Goal: Use online tool/utility: Utilize a website feature to perform a specific function

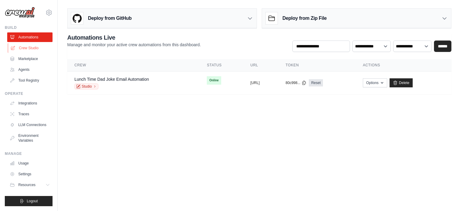
click at [35, 45] on link "Crew Studio" at bounding box center [30, 48] width 45 height 10
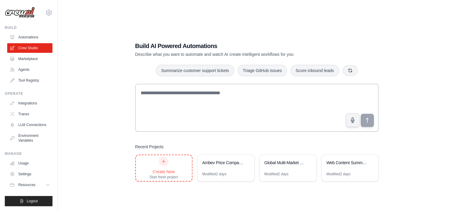
click at [174, 167] on div "Create New Start fresh project" at bounding box center [164, 168] width 29 height 23
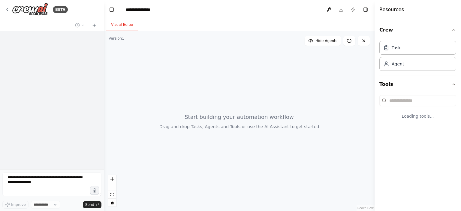
select select "****"
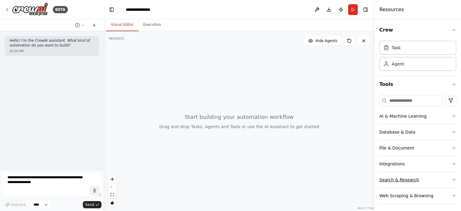
scroll to position [2, 0]
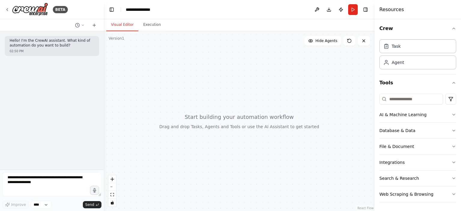
click at [210, 164] on div at bounding box center [239, 121] width 271 height 180
click at [95, 28] on button at bounding box center [94, 25] width 10 height 7
click at [215, 89] on div at bounding box center [239, 121] width 271 height 180
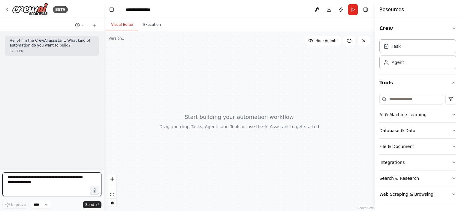
click at [59, 180] on textarea at bounding box center [51, 184] width 99 height 24
type textarea "*"
click at [55, 182] on textarea at bounding box center [51, 184] width 99 height 24
type textarea "*"
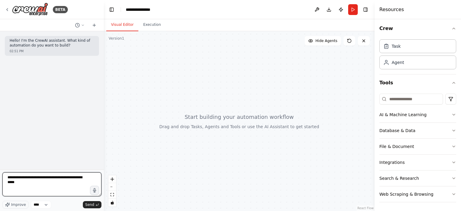
type textarea "**********"
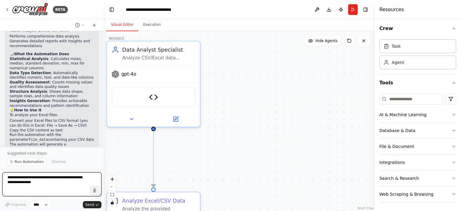
scroll to position [857, 0]
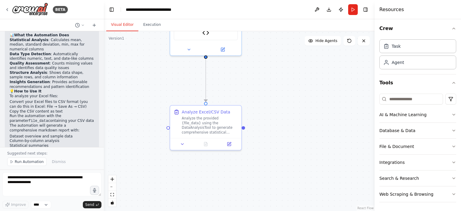
drag, startPoint x: 241, startPoint y: 141, endPoint x: 273, endPoint y: 67, distance: 81.2
click at [273, 67] on div ".deletable-edge-delete-btn { width: 20px; height: 20px; border: 0px solid #ffff…" at bounding box center [239, 121] width 271 height 180
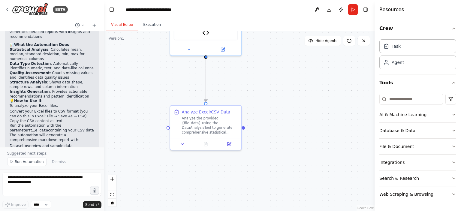
scroll to position [830, 0]
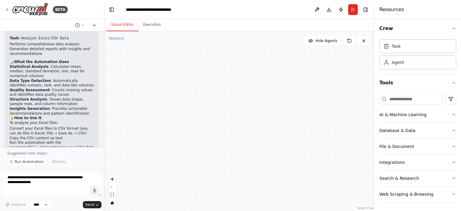
drag, startPoint x: 285, startPoint y: 128, endPoint x: 32, endPoint y: 187, distance: 260.2
click at [32, 187] on div "BETA Hello! I'm the CrewAI assistant. What kind of automation do you want to bu…" at bounding box center [230, 105] width 461 height 211
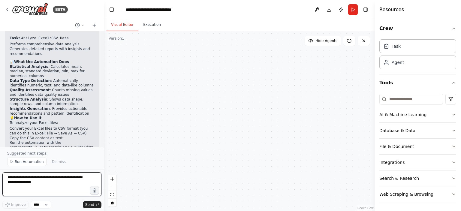
click at [32, 187] on textarea at bounding box center [51, 184] width 99 height 24
type textarea "**********"
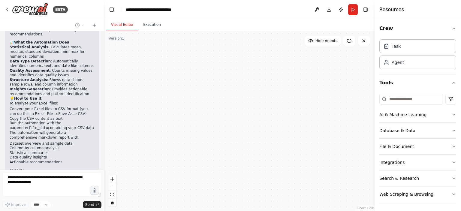
scroll to position [870, 0]
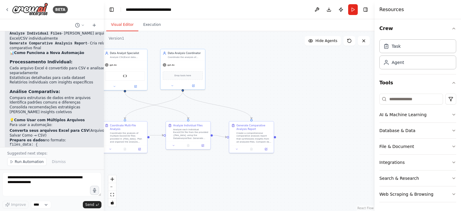
drag, startPoint x: 156, startPoint y: 124, endPoint x: 251, endPoint y: 93, distance: 99.9
click at [251, 93] on div ".deletable-edge-delete-btn { width: 20px; height: 20px; border: 0px solid #ffff…" at bounding box center [239, 121] width 271 height 180
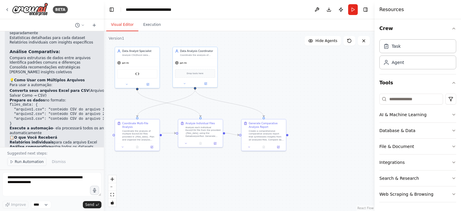
click at [32, 161] on span "Run Automation" at bounding box center [29, 161] width 29 height 5
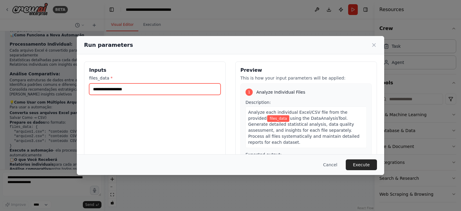
click at [176, 88] on input "files_data *" at bounding box center [154, 88] width 131 height 11
click at [178, 87] on input "files_data *" at bounding box center [154, 88] width 131 height 11
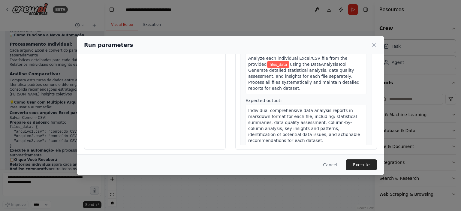
scroll to position [0, 0]
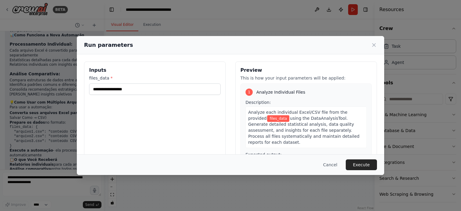
click at [289, 122] on span "using the DataAnalysisTool. Generate detailed statistical analysis, data qualit…" at bounding box center [303, 130] width 111 height 29
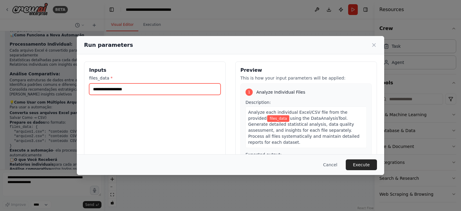
click at [125, 94] on input "files_data *" at bounding box center [154, 88] width 131 height 11
paste input "**********"
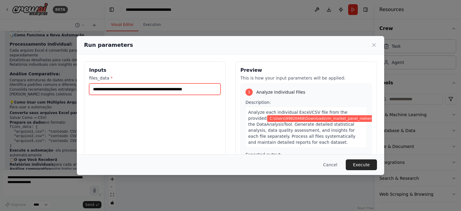
drag, startPoint x: 92, startPoint y: 91, endPoint x: 211, endPoint y: 86, distance: 118.6
click at [211, 86] on input "**********" at bounding box center [154, 88] width 131 height 11
click at [215, 87] on input "**********" at bounding box center [154, 88] width 131 height 11
paste input "**********"
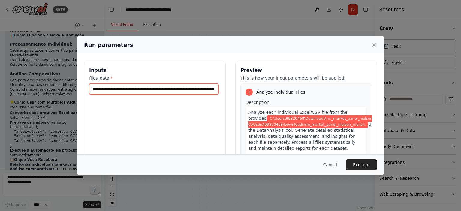
paste input "**********"
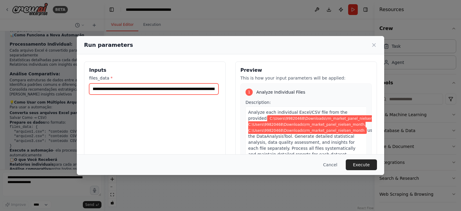
scroll to position [0, 56]
drag, startPoint x: 152, startPoint y: 89, endPoint x: 155, endPoint y: 87, distance: 4.2
click at [155, 87] on input "**********" at bounding box center [153, 88] width 129 height 11
paste input "text"
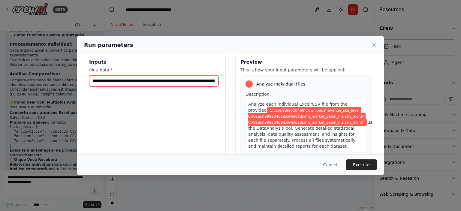
scroll to position [0, 110]
drag, startPoint x: 136, startPoint y: 80, endPoint x: 196, endPoint y: 75, distance: 60.8
click at [196, 75] on input "**********" at bounding box center [153, 80] width 129 height 11
paste input "text"
type input "**********"
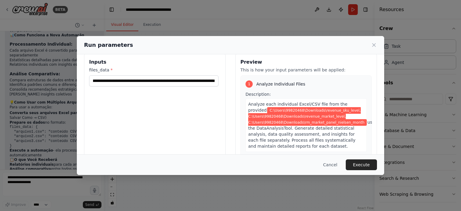
scroll to position [0, 0]
click at [198, 129] on div "**********" at bounding box center [155, 124] width 142 height 142
click at [356, 165] on button "Execute" at bounding box center [361, 164] width 31 height 11
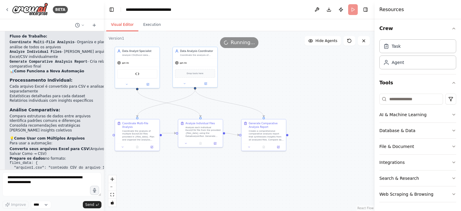
scroll to position [1260, 0]
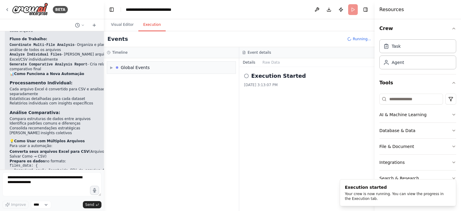
click at [152, 29] on button "Execution" at bounding box center [151, 25] width 27 height 13
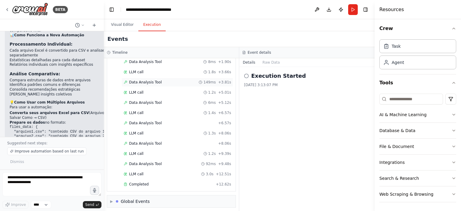
scroll to position [0, 0]
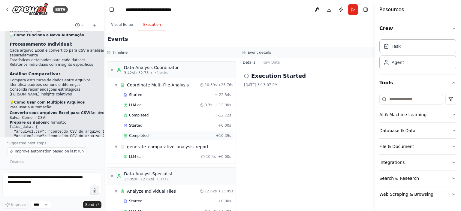
click at [151, 137] on div "Completed" at bounding box center [169, 135] width 90 height 5
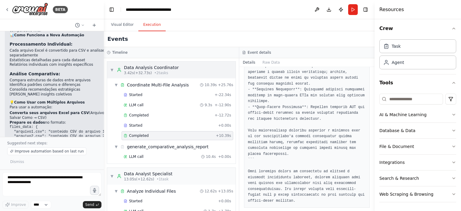
click at [139, 63] on div "▼ Data Analysis Coordinator 3.42s (+32.73s) • 2 task s" at bounding box center [171, 70] width 128 height 17
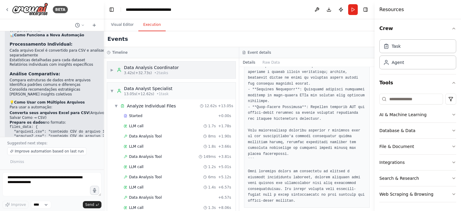
click at [142, 68] on div "Data Analysis Coordinator" at bounding box center [151, 68] width 55 height 6
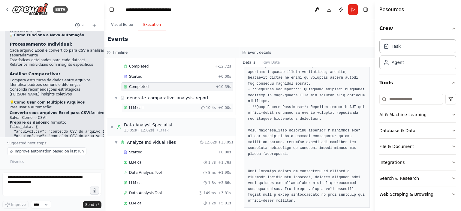
scroll to position [160, 0]
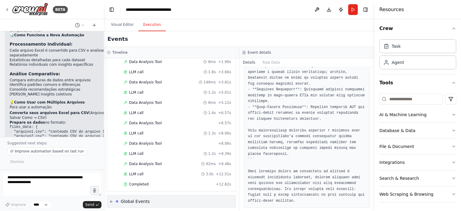
click at [138, 198] on div "Global Events" at bounding box center [135, 201] width 29 height 6
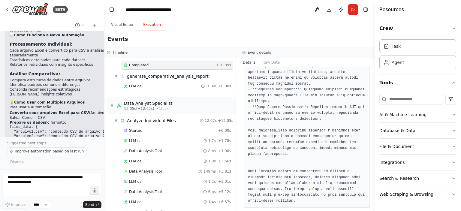
scroll to position [0, 0]
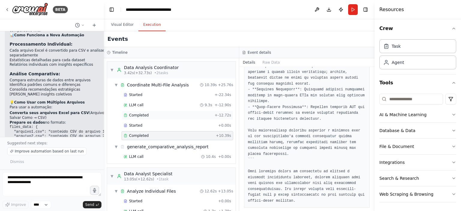
click at [150, 118] on div "Completed + -12.72s" at bounding box center [178, 115] width 112 height 9
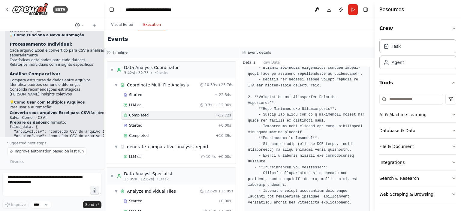
scroll to position [347, 0]
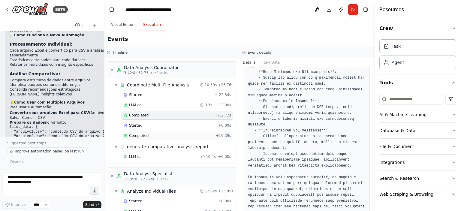
click at [168, 131] on div "Completed + 10.39s" at bounding box center [178, 135] width 112 height 9
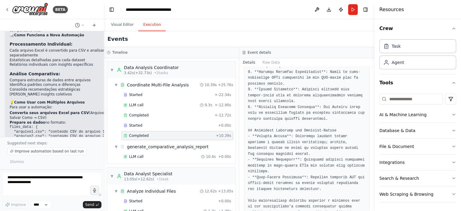
scroll to position [417, 0]
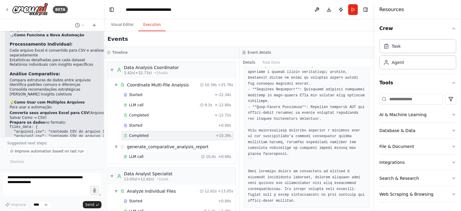
click at [148, 156] on div "LLM call 10.4s + 0.00s" at bounding box center [177, 156] width 107 height 5
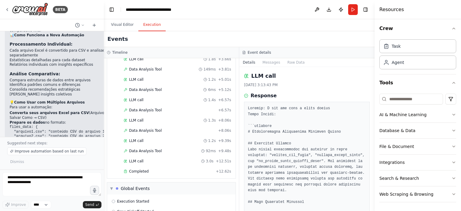
scroll to position [204, 0]
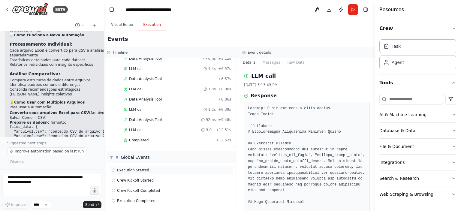
click at [172, 166] on div "Execution Started" at bounding box center [172, 170] width 124 height 9
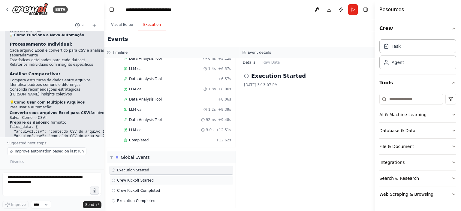
click at [172, 179] on div "Crew Kickoff Started" at bounding box center [171, 180] width 119 height 5
click at [172, 182] on div "Execution Started Crew Kickoff Started Crew Kickoff Completed Execution Complet…" at bounding box center [171, 185] width 128 height 44
click at [169, 189] on div "Crew Kickoff Completed" at bounding box center [171, 190] width 119 height 5
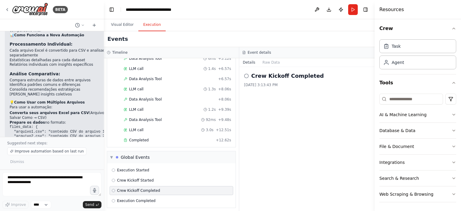
click at [161, 204] on div "▼ Global Events Execution Started Crew Kickoff Started Crew Kickoff Completed E…" at bounding box center [171, 179] width 129 height 57
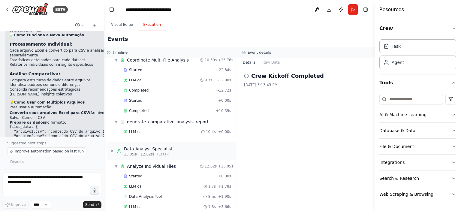
scroll to position [0, 0]
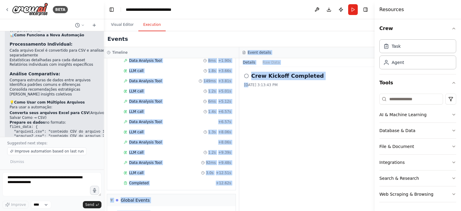
drag, startPoint x: 239, startPoint y: 105, endPoint x: 248, endPoint y: 223, distance: 117.9
click at [248, 211] on html "BETA Hello! I'm the CrewAI assistant. What kind of automation do you want to bu…" at bounding box center [230, 105] width 461 height 211
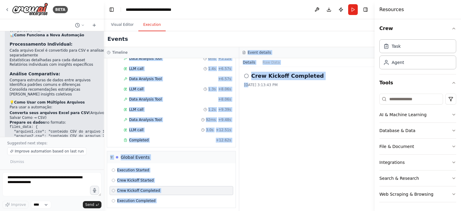
click at [144, 163] on div "Execution Started Crew Kickoff Started Crew Kickoff Completed Execution Complet…" at bounding box center [171, 185] width 128 height 44
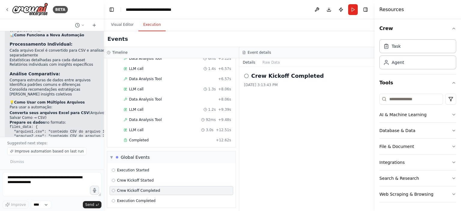
scroll to position [1331, 0]
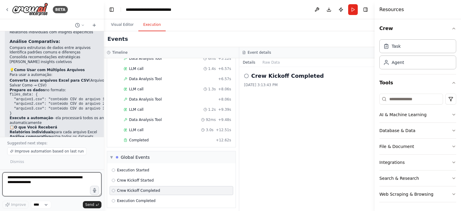
click at [62, 177] on textarea at bounding box center [51, 184] width 99 height 24
click at [46, 184] on textarea "*" at bounding box center [51, 184] width 99 height 24
type textarea "**********"
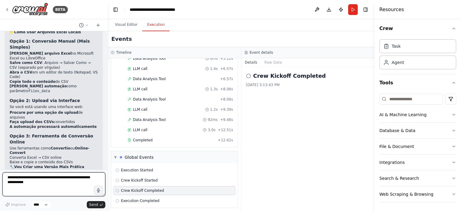
scroll to position [1519, 0]
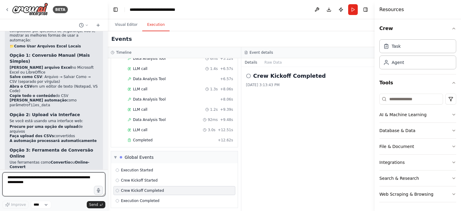
drag, startPoint x: 101, startPoint y: 156, endPoint x: 108, endPoint y: 207, distance: 52.1
click at [108, 207] on div "BETA Hello! I'm the CrewAI assistant. What kind of automation do you want to bu…" at bounding box center [230, 105] width 461 height 211
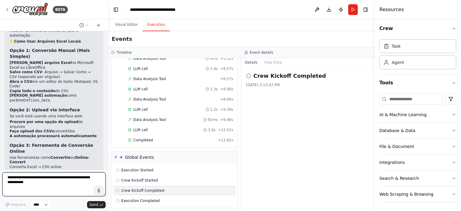
click at [59, 186] on textarea at bounding box center [53, 184] width 103 height 24
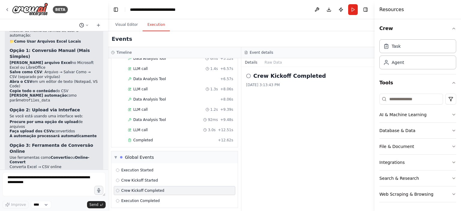
click at [85, 26] on button at bounding box center [84, 25] width 14 height 7
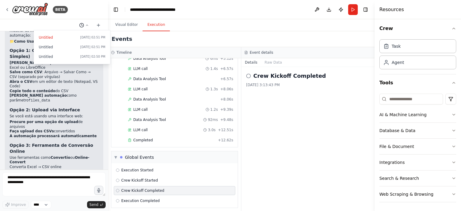
click at [85, 26] on div at bounding box center [54, 105] width 108 height 211
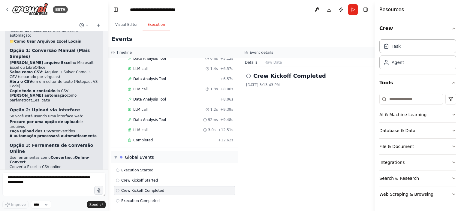
scroll to position [0, 0]
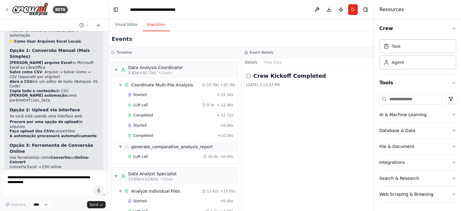
click at [169, 150] on div "▼ generate_comparative_analysis_report" at bounding box center [177, 146] width 122 height 11
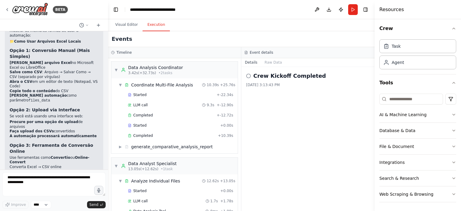
click at [168, 153] on div "▼ Data Analysis Coordinator 3.42s (+32.73s) • 2 task s ▼ Coordinate Multi-File …" at bounding box center [174, 134] width 133 height 153
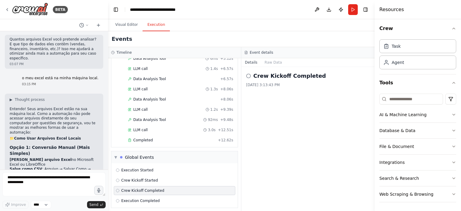
scroll to position [1519, 0]
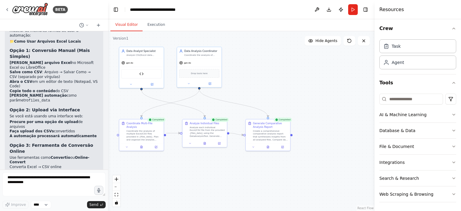
click at [121, 25] on button "Visual Editor" at bounding box center [126, 25] width 32 height 13
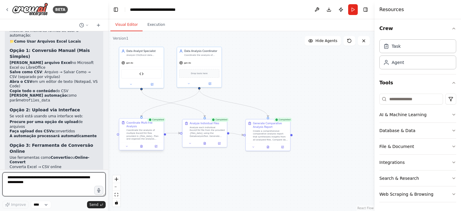
drag, startPoint x: 83, startPoint y: 182, endPoint x: 129, endPoint y: 134, distance: 67.1
click at [129, 134] on div "BETA Hello! I'm the CrewAI assistant. What kind of automation do you want to bu…" at bounding box center [230, 105] width 461 height 211
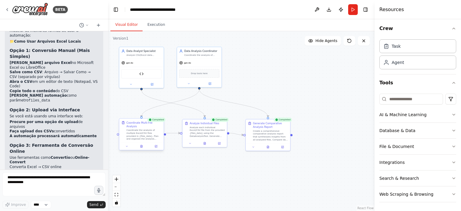
click at [129, 134] on div "Coordinate the analysis of multiple Excel/CSV files provided in {files_data}. P…" at bounding box center [143, 135] width 35 height 12
click at [156, 145] on icon at bounding box center [156, 146] width 2 height 2
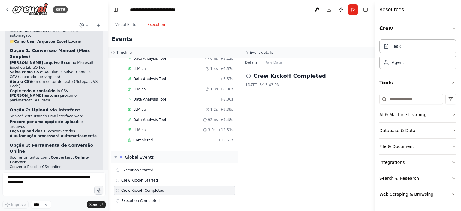
click at [150, 26] on button "Execution" at bounding box center [156, 25] width 27 height 13
click at [355, 11] on button "Run" at bounding box center [353, 9] width 10 height 11
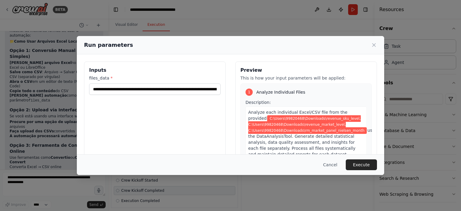
click at [156, 81] on div "**********" at bounding box center [154, 85] width 131 height 20
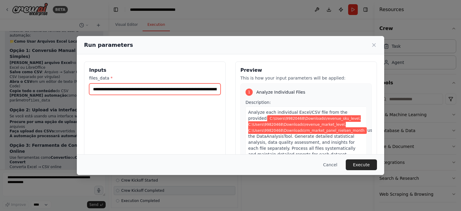
click at [184, 90] on input "**********" at bounding box center [154, 88] width 131 height 11
drag, startPoint x: 190, startPoint y: 89, endPoint x: 345, endPoint y: 89, distance: 154.8
click at [345, 89] on div "**********" at bounding box center [230, 133] width 293 height 142
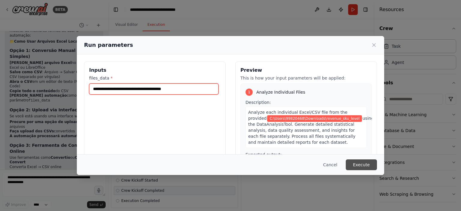
type input "**********"
click at [362, 163] on button "Execute" at bounding box center [361, 164] width 31 height 11
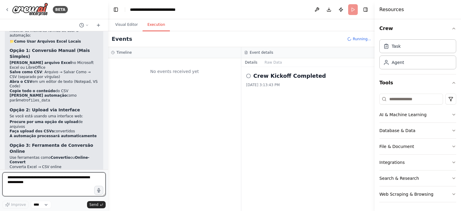
click at [55, 179] on textarea at bounding box center [53, 184] width 103 height 24
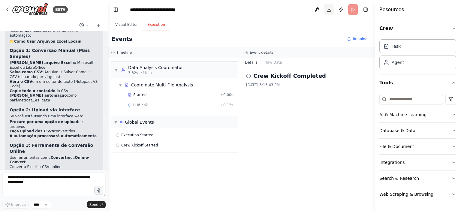
click at [329, 12] on button "Download" at bounding box center [329, 9] width 10 height 11
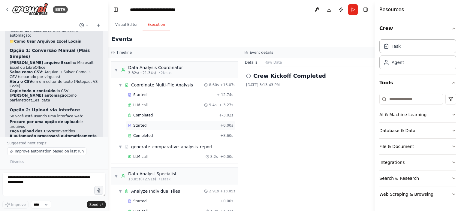
scroll to position [103, 0]
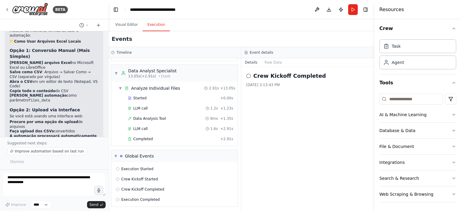
click at [68, 127] on div "▶ Thought process Entendo! Seus arquivos Excel estão na sua máquina local. Como…" at bounding box center [54, 127] width 89 height 254
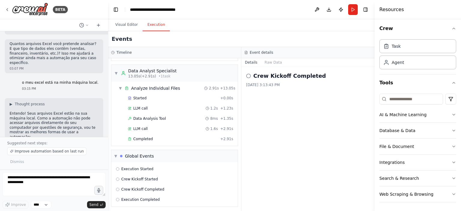
scroll to position [1411, 0]
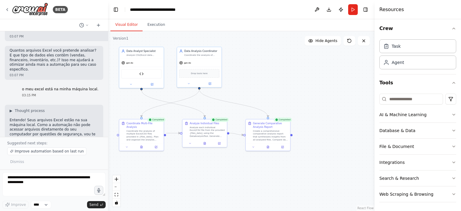
click at [128, 23] on button "Visual Editor" at bounding box center [126, 25] width 32 height 13
click at [40, 169] on div "Suggested next steps: Improve automation based on last run Dismiss" at bounding box center [54, 153] width 108 height 33
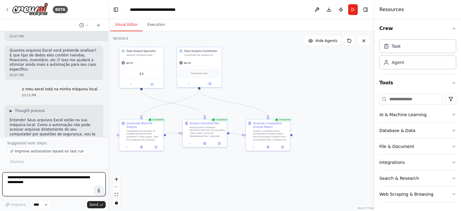
click at [58, 184] on textarea at bounding box center [53, 184] width 103 height 24
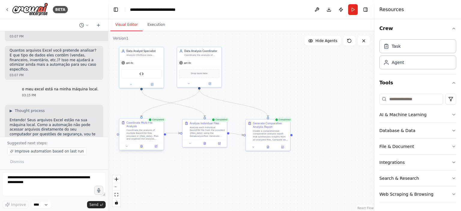
click at [152, 129] on div "Coordinate the analysis of multiple Excel/CSV files provided in {files_data}. P…" at bounding box center [143, 135] width 35 height 12
click at [134, 129] on div "Coordinate the analysis of multiple Excel/CSV files provided in {files_data}. P…" at bounding box center [143, 135] width 35 height 12
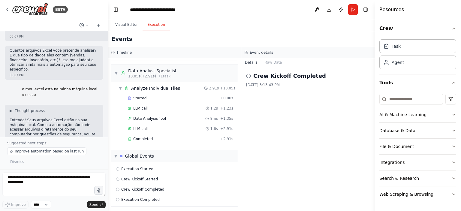
click at [149, 30] on button "Execution" at bounding box center [156, 25] width 27 height 13
click at [353, 10] on button "Run" at bounding box center [353, 9] width 10 height 11
click at [134, 129] on span "LLM call" at bounding box center [140, 128] width 14 height 5
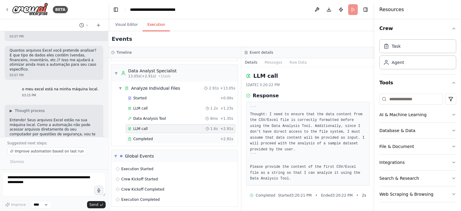
click at [144, 137] on span "Completed" at bounding box center [143, 139] width 20 height 5
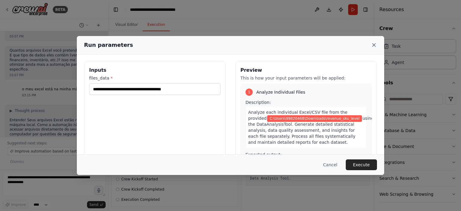
click at [374, 42] on icon at bounding box center [374, 45] width 6 height 6
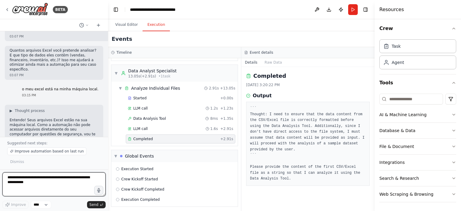
click at [52, 181] on textarea at bounding box center [53, 184] width 103 height 24
click at [64, 174] on textarea at bounding box center [53, 184] width 103 height 24
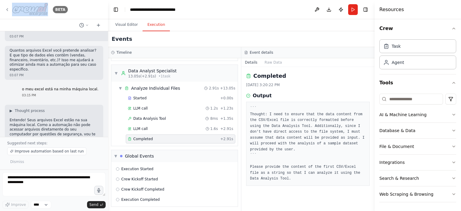
drag, startPoint x: 51, startPoint y: 8, endPoint x: 40, endPoint y: 9, distance: 11.4
click at [40, 9] on div "BETA" at bounding box center [36, 10] width 63 height 14
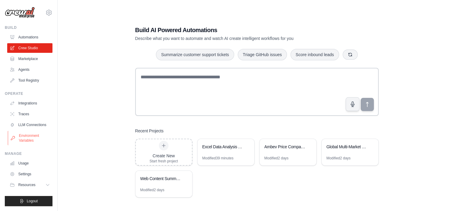
click at [29, 137] on link "Environment Variables" at bounding box center [30, 138] width 45 height 14
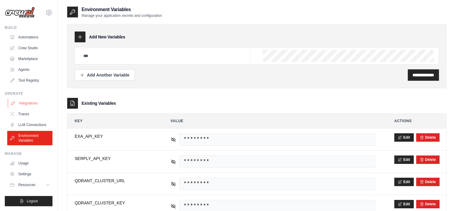
click at [44, 103] on link "Integrations" at bounding box center [30, 103] width 45 height 10
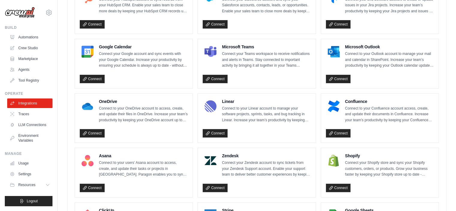
scroll to position [288, 0]
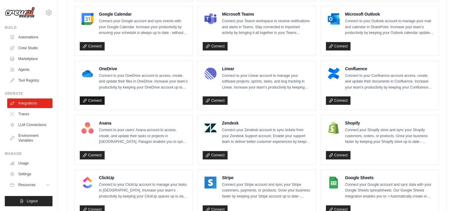
click at [100, 99] on link "Connect" at bounding box center [92, 100] width 25 height 8
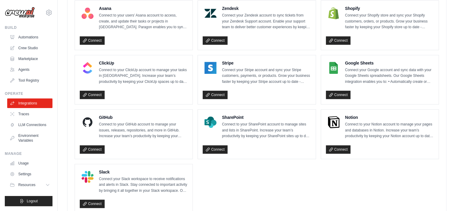
scroll to position [410, 0]
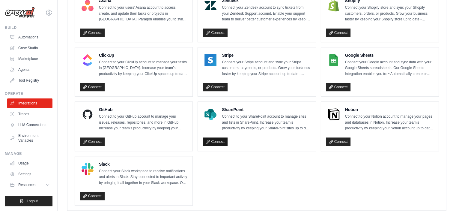
drag, startPoint x: 225, startPoint y: 131, endPoint x: 223, endPoint y: 136, distance: 5.0
click at [223, 136] on div "SharePoint Connect to your SharePoint account to manage sites and lists in Shar…" at bounding box center [257, 127] width 108 height 40
click at [223, 137] on link "Connect" at bounding box center [215, 141] width 25 height 8
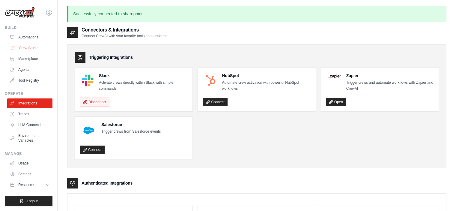
click at [23, 49] on link "Crew Studio" at bounding box center [30, 48] width 45 height 10
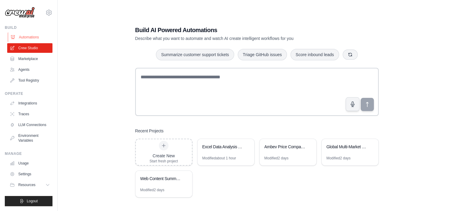
click at [31, 37] on link "Automations" at bounding box center [30, 37] width 45 height 10
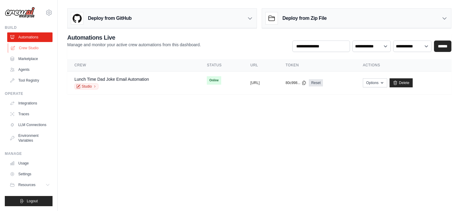
click at [34, 51] on link "Crew Studio" at bounding box center [30, 48] width 45 height 10
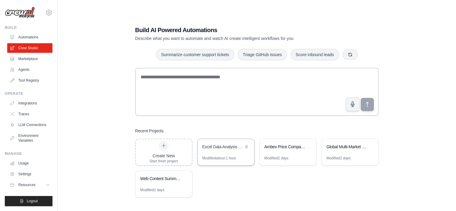
click at [224, 157] on div "Modified about 1 hour" at bounding box center [220, 158] width 34 height 5
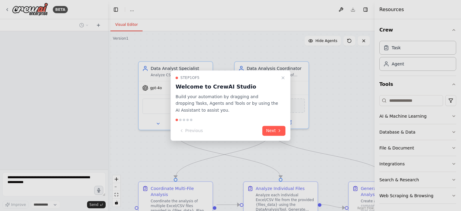
select select "****"
click at [271, 132] on button "Next" at bounding box center [273, 131] width 23 height 10
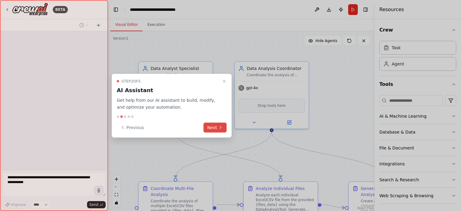
click at [218, 128] on button "Next" at bounding box center [214, 127] width 23 height 10
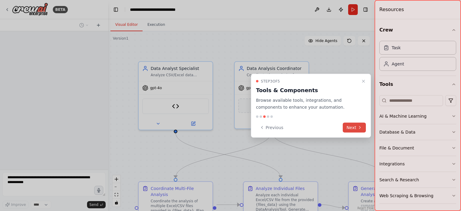
click at [352, 124] on button "Next" at bounding box center [354, 127] width 23 height 10
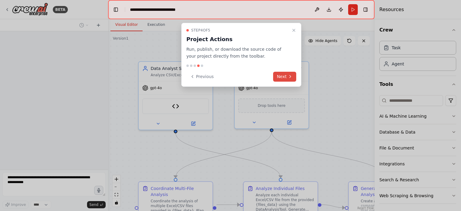
click at [280, 77] on button "Next" at bounding box center [284, 77] width 23 height 10
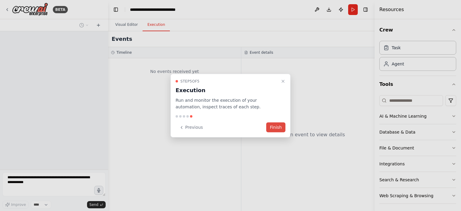
click at [274, 125] on button "Finish" at bounding box center [275, 127] width 19 height 10
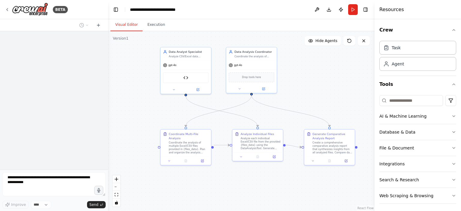
drag, startPoint x: 188, startPoint y: 152, endPoint x: 188, endPoint y: 111, distance: 41.1
click at [188, 111] on div ".deletable-edge-delete-btn { width: 20px; height: 20px; border: 0px solid #ffff…" at bounding box center [241, 121] width 266 height 180
click at [192, 135] on div "Coordinate Multi-File Analysis Coordinate the analysis of multiple Excel/CSV fi…" at bounding box center [189, 142] width 40 height 22
click at [260, 144] on div "Analyze each individual Excel/CSV file from the provided {files_data} using the…" at bounding box center [261, 142] width 40 height 13
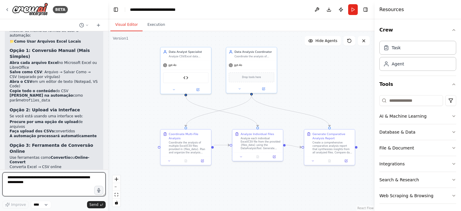
click at [70, 180] on textarea at bounding box center [53, 184] width 103 height 24
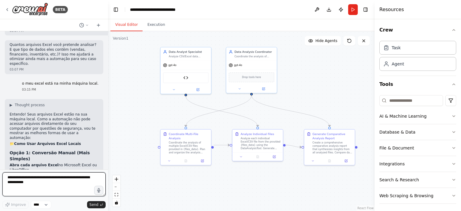
scroll to position [1519, 0]
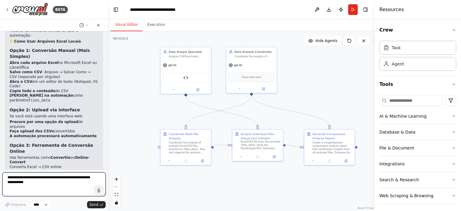
click at [80, 182] on textarea at bounding box center [53, 184] width 103 height 24
type textarea "*"
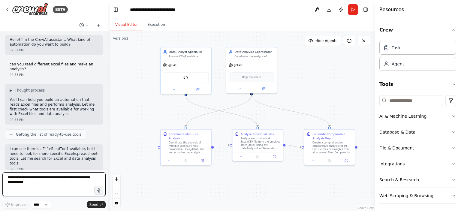
scroll to position [0, 0]
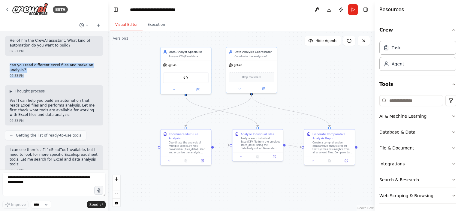
drag, startPoint x: 28, startPoint y: 75, endPoint x: 7, endPoint y: 67, distance: 22.7
click at [7, 67] on div "can you read different excel files and make an analysis? 02:53 PM" at bounding box center [54, 71] width 98 height 20
click at [46, 117] on div "▶ Thought process Yes! I can help you build an automation that reads Excel file…" at bounding box center [54, 105] width 98 height 40
drag, startPoint x: 25, startPoint y: 71, endPoint x: 5, endPoint y: 63, distance: 21.5
click at [5, 63] on div "can you read different excel files and make an analysis? 02:53 PM" at bounding box center [54, 71] width 98 height 20
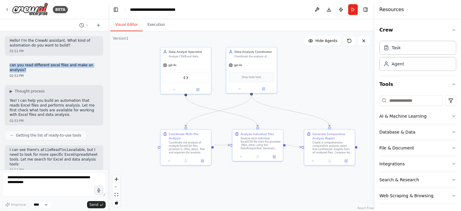
copy p "can you read different excel files and make an analysis?"
drag, startPoint x: 57, startPoint y: 171, endPoint x: 54, endPoint y: 194, distance: 22.3
click at [54, 194] on form "Improve **** Send" at bounding box center [54, 190] width 108 height 41
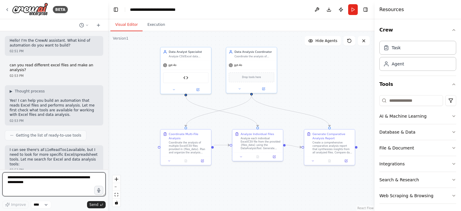
click at [54, 194] on textarea at bounding box center [53, 184] width 103 height 24
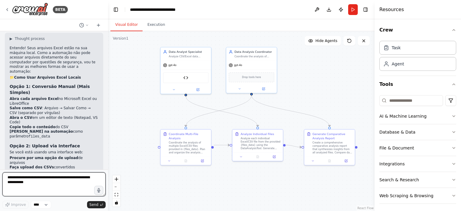
scroll to position [1519, 0]
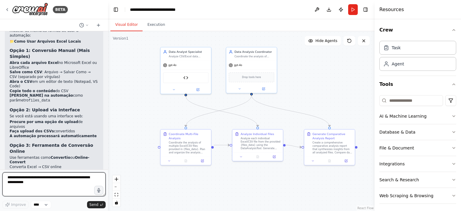
paste textarea "**********"
click at [47, 178] on textarea "**********" at bounding box center [53, 184] width 103 height 24
click at [79, 186] on textarea "**********" at bounding box center [53, 184] width 103 height 24
type textarea "**********"
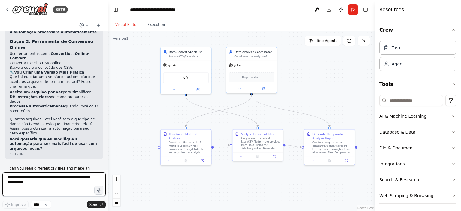
scroll to position [1636, 0]
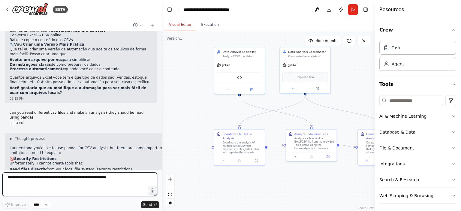
drag, startPoint x: 106, startPoint y: 102, endPoint x: 175, endPoint y: 105, distance: 69.1
click at [175, 105] on div "BETA Hello! I'm the CrewAI assistant. What kind of automation do you want to bu…" at bounding box center [230, 105] width 461 height 211
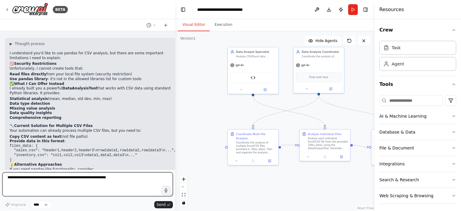
scroll to position [1458, 0]
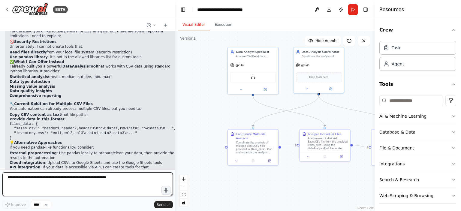
click at [101, 182] on textarea at bounding box center [87, 184] width 170 height 24
type textarea "**********"
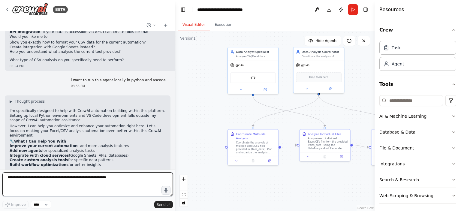
scroll to position [1600, 0]
